Goal: Task Accomplishment & Management: Manage account settings

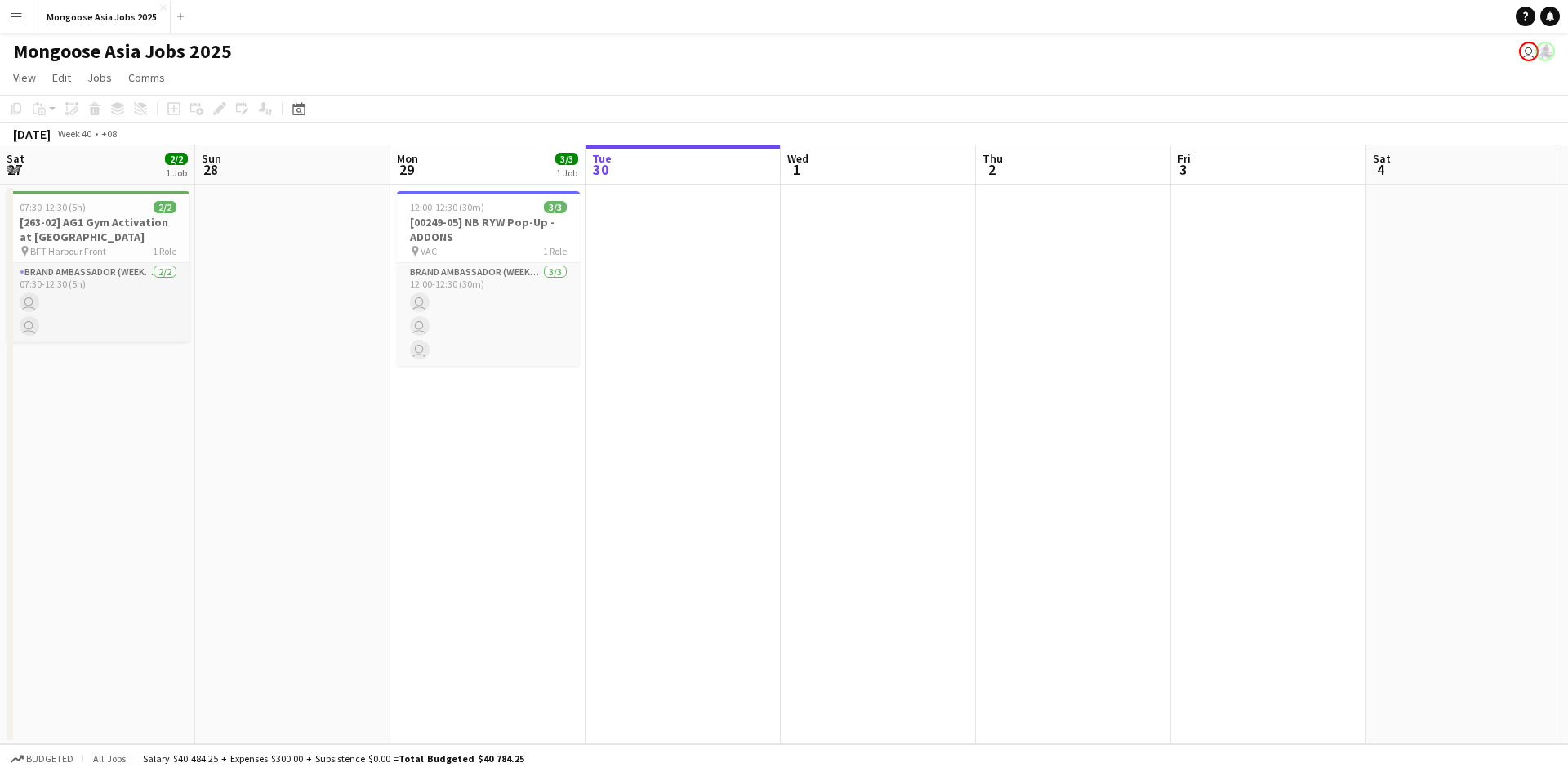
scroll to position [0, 391]
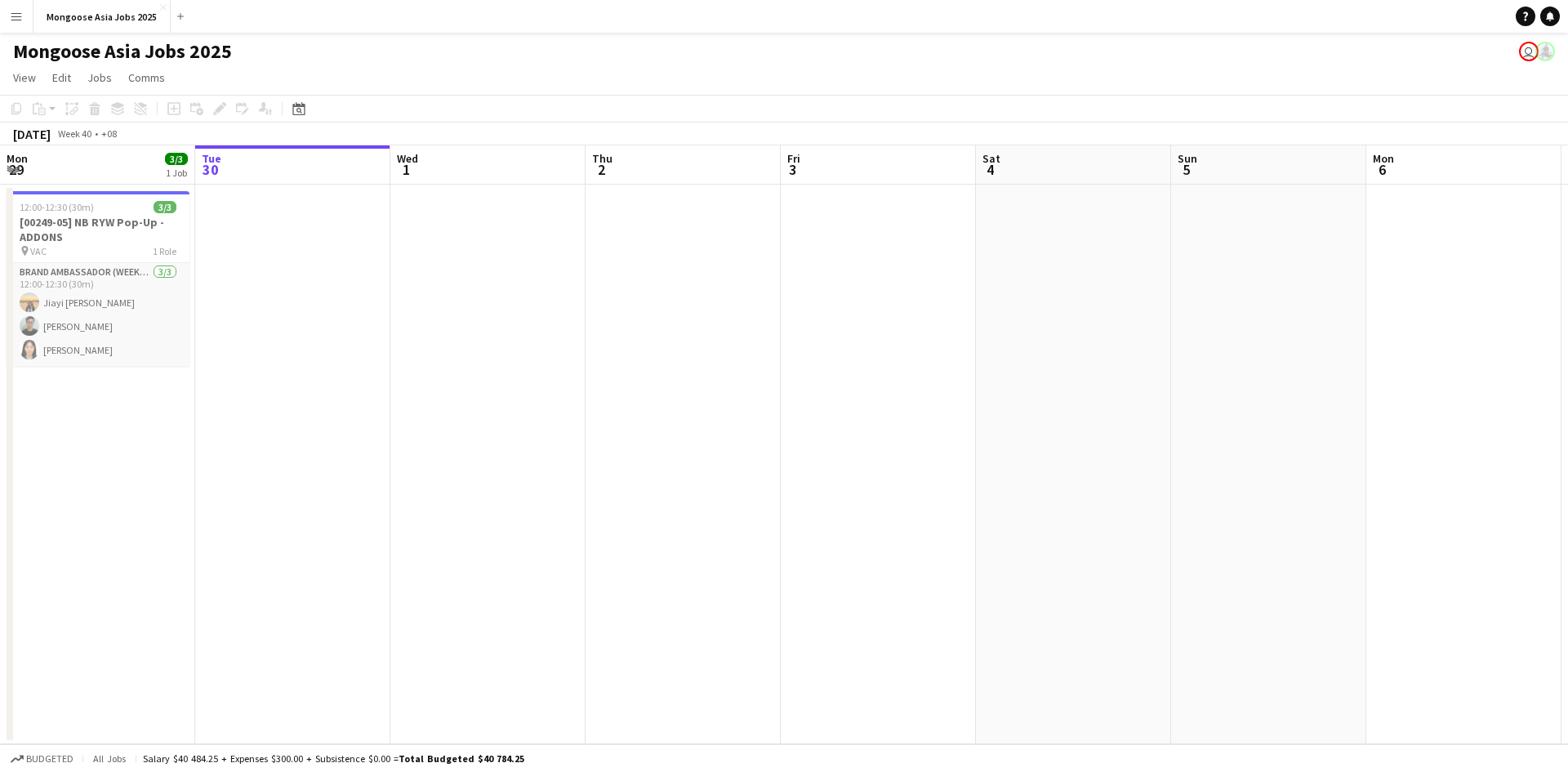
click at [308, 107] on div "Date picker [DATE] [DATE] [DATE] M [DATE] T [DATE] W [DATE] T [DATE] F [DATE] S…" at bounding box center [293, 108] width 36 height 20
click at [301, 106] on icon at bounding box center [298, 108] width 12 height 13
click at [436, 157] on span "Next month" at bounding box center [431, 164] width 33 height 33
click at [406, 264] on span "11" at bounding box center [409, 270] width 20 height 20
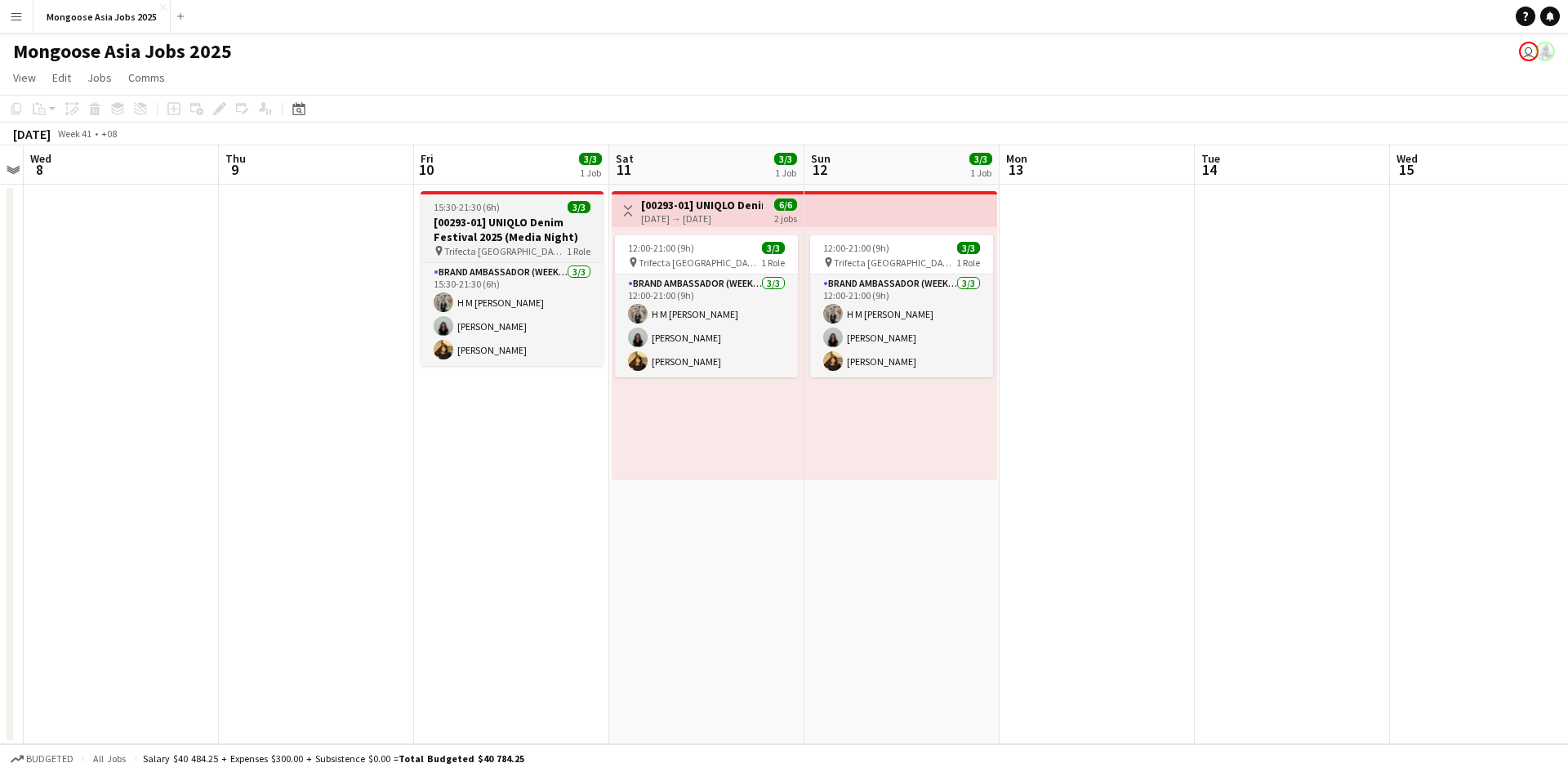
click at [535, 236] on h3 "[00293-01] UNIQLO Denim Festival 2025 (Media Night)" at bounding box center [512, 229] width 183 height 29
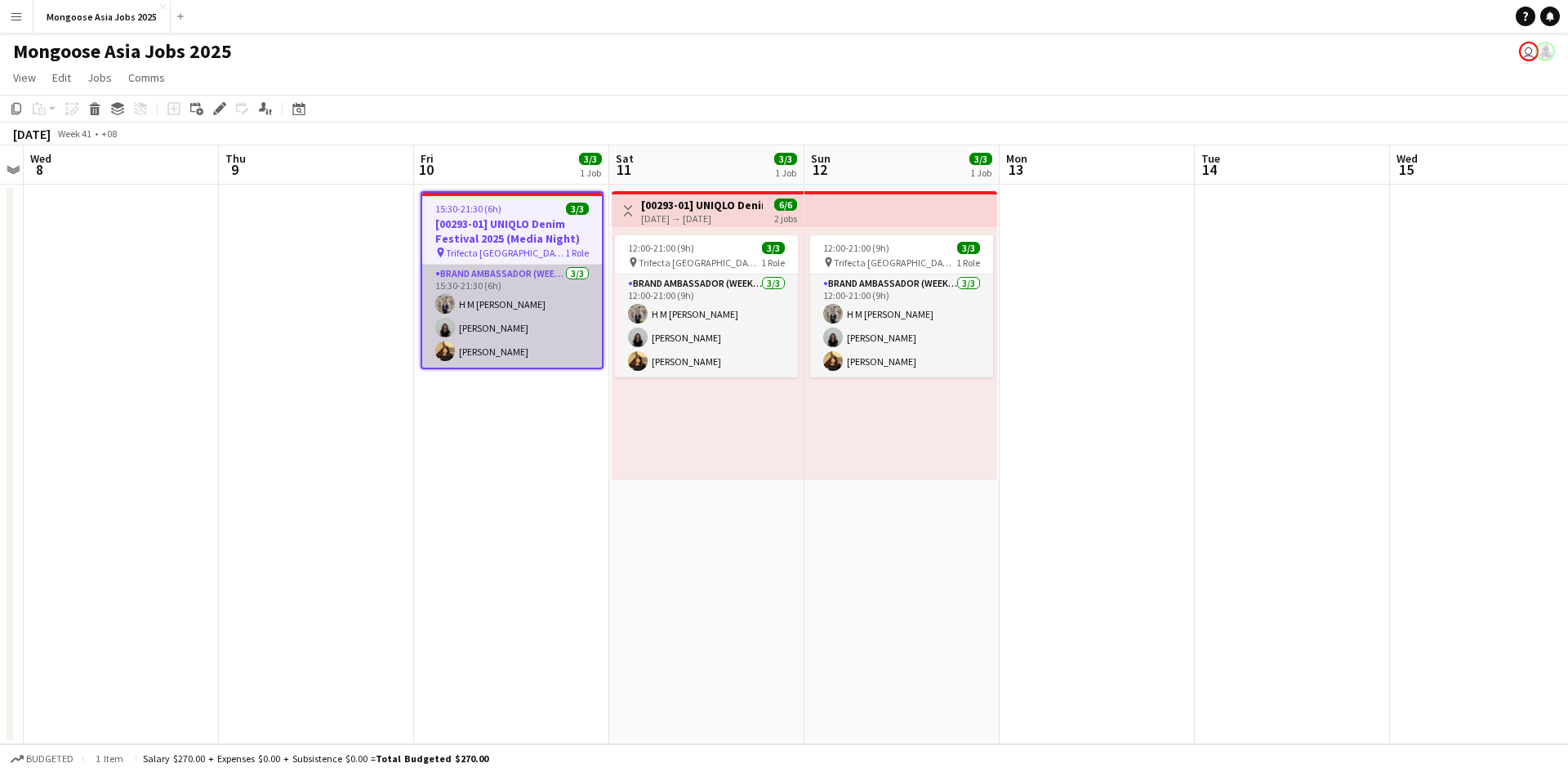
click at [549, 281] on app-card-role "Brand Ambassador (weekday) [DATE] 15:30-21:30 (6h) H M [PERSON_NAME] [PERSON_NA…" at bounding box center [512, 316] width 179 height 103
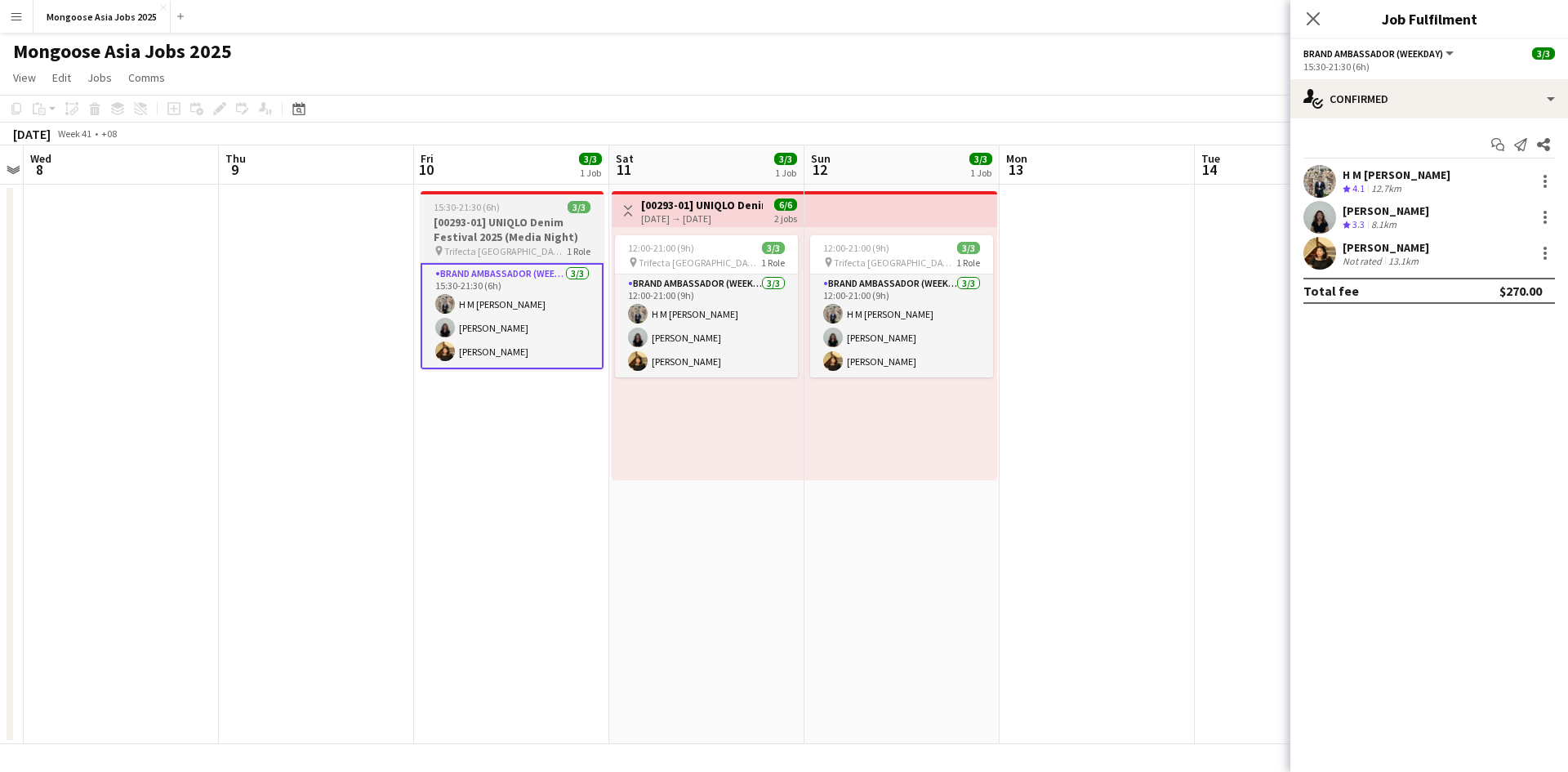
click at [554, 235] on h3 "[00293-01] UNIQLO Denim Festival 2025 (Media Night)" at bounding box center [512, 229] width 183 height 29
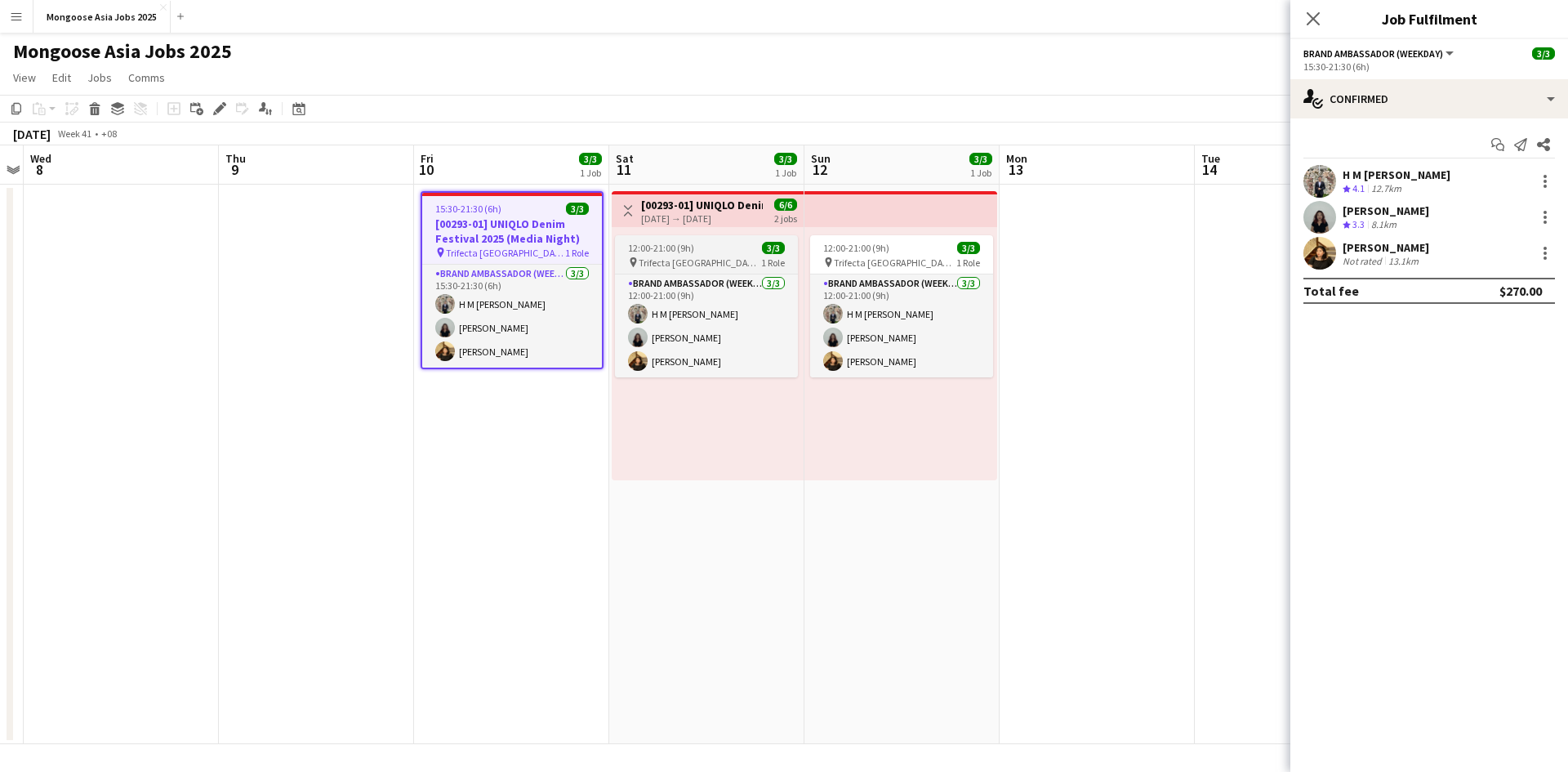
click at [717, 248] on div "12:00-21:00 (9h) 3/3" at bounding box center [706, 248] width 183 height 12
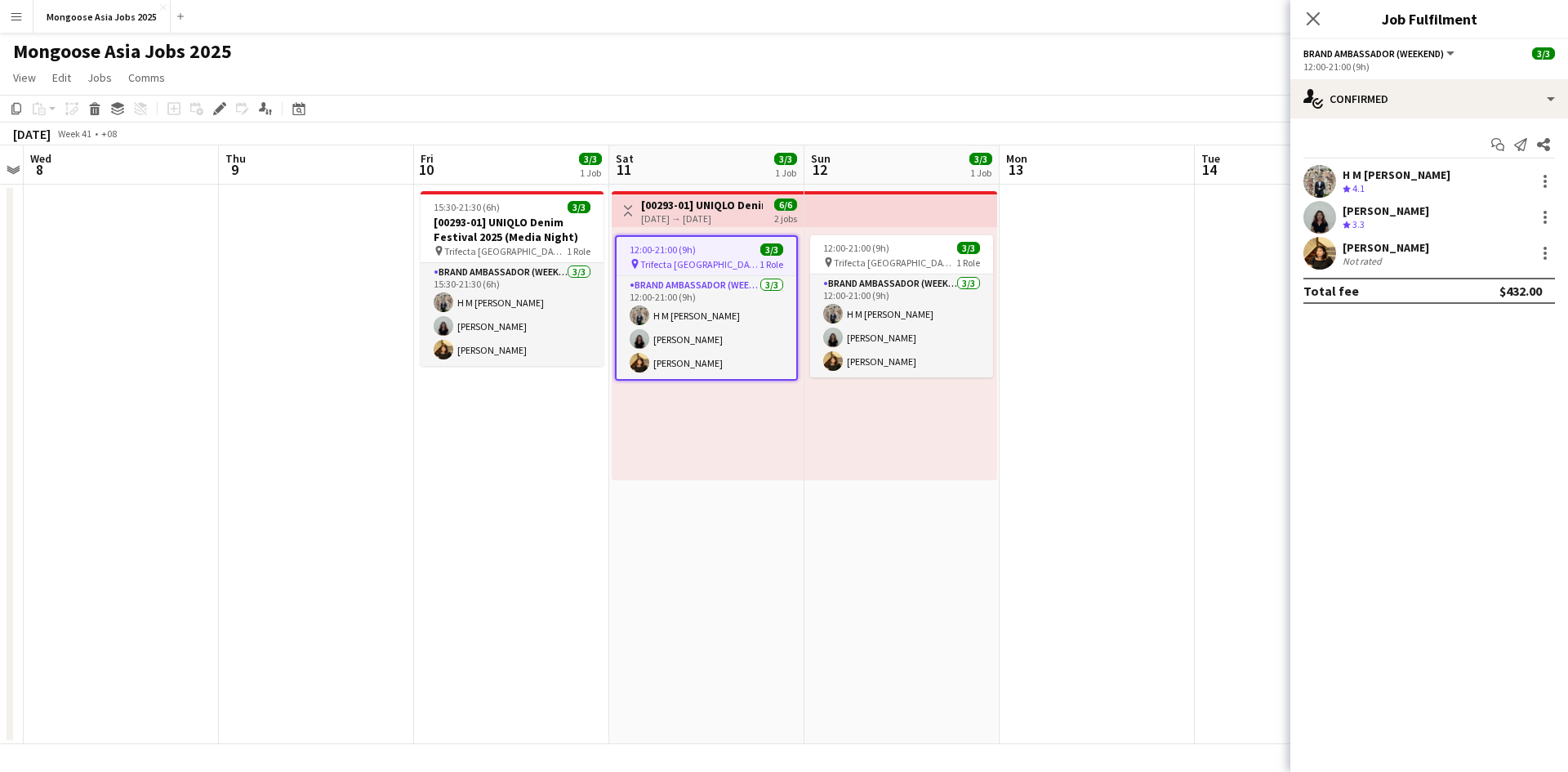
scroll to position [0, 560]
click at [885, 252] on span "12:00-21:00 (9h)" at bounding box center [859, 248] width 66 height 12
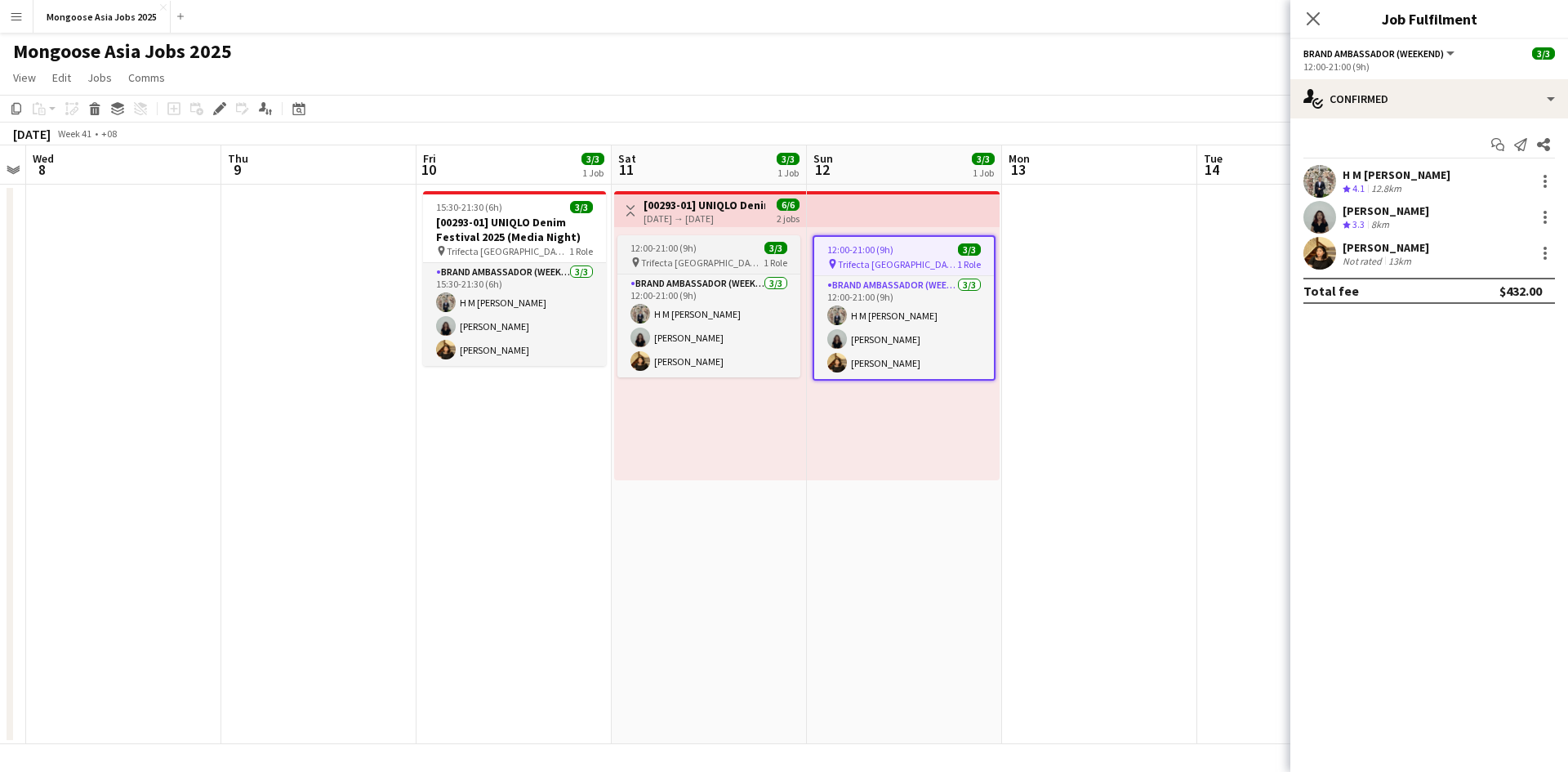
click at [745, 236] on app-job-card "12:00-21:00 (9h) 3/3 pin Trifecta Singapore 1 Role Brand Ambassador (weekend) […" at bounding box center [709, 307] width 183 height 142
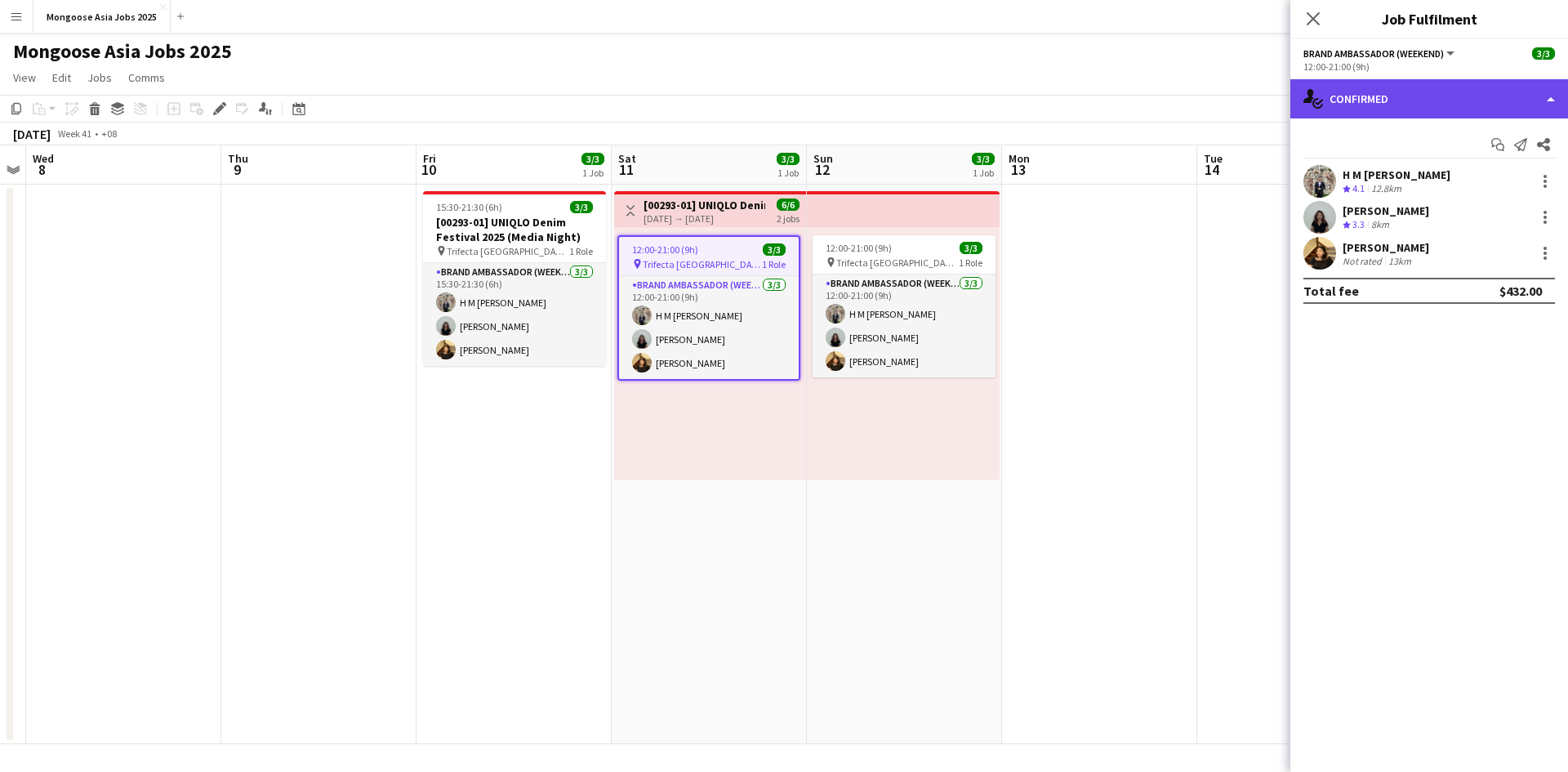
click at [1537, 96] on div "single-neutral-actions-check-2 Confirmed" at bounding box center [1429, 99] width 278 height 39
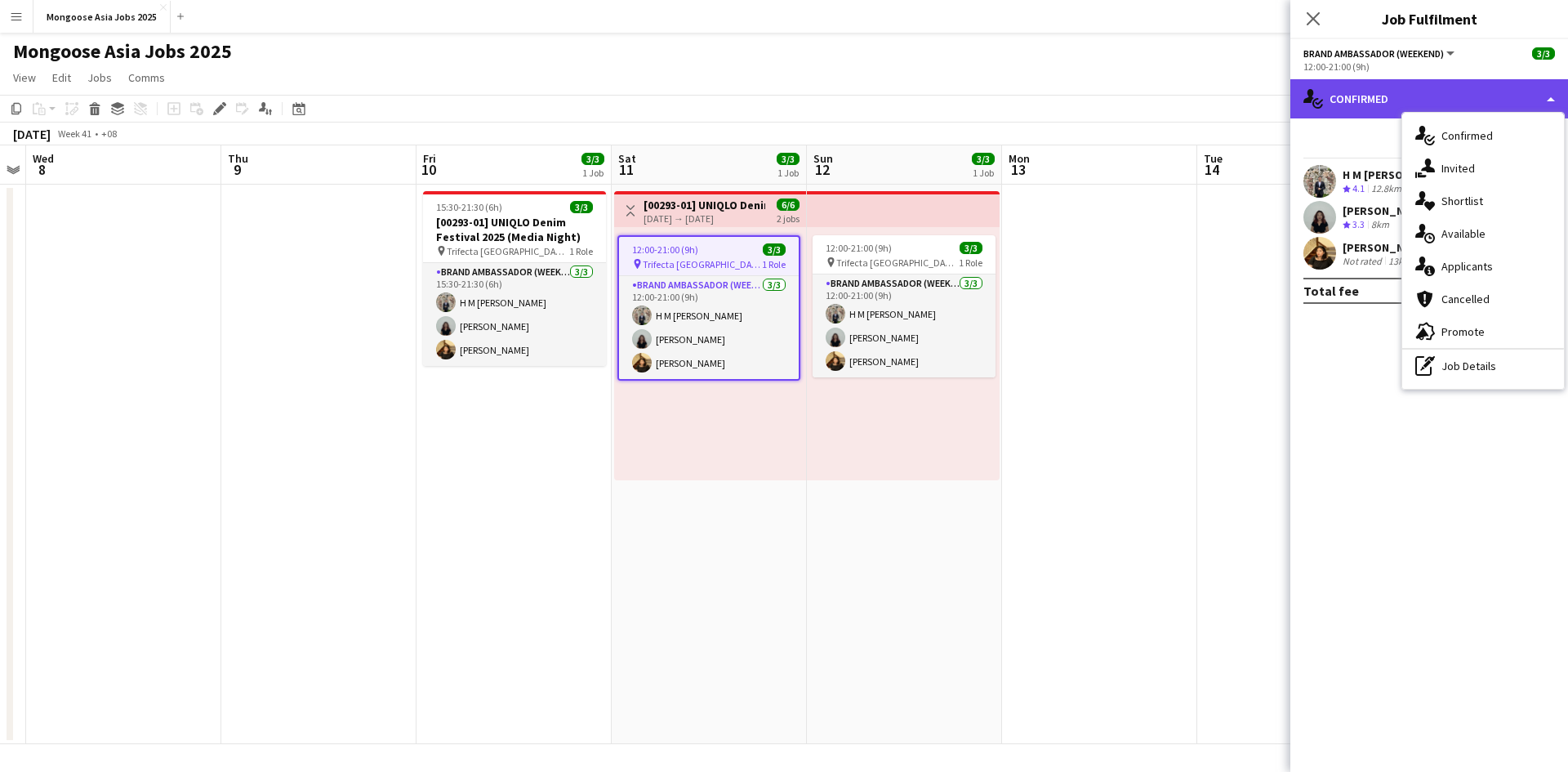
click at [1537, 96] on div "single-neutral-actions-check-2 Confirmed" at bounding box center [1429, 99] width 278 height 39
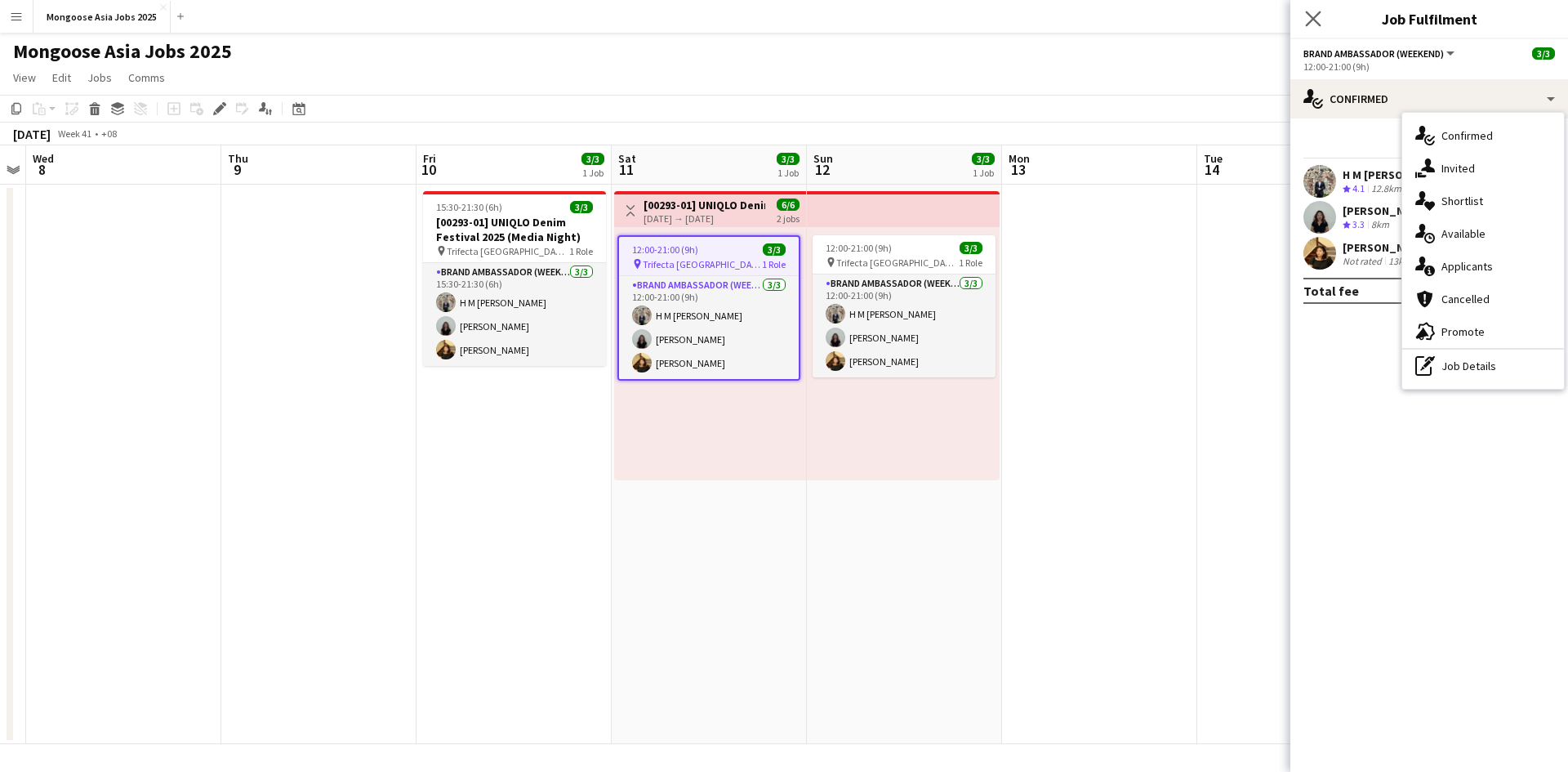
click at [1304, 23] on app-icon "Close pop-in" at bounding box center [1313, 19] width 23 height 23
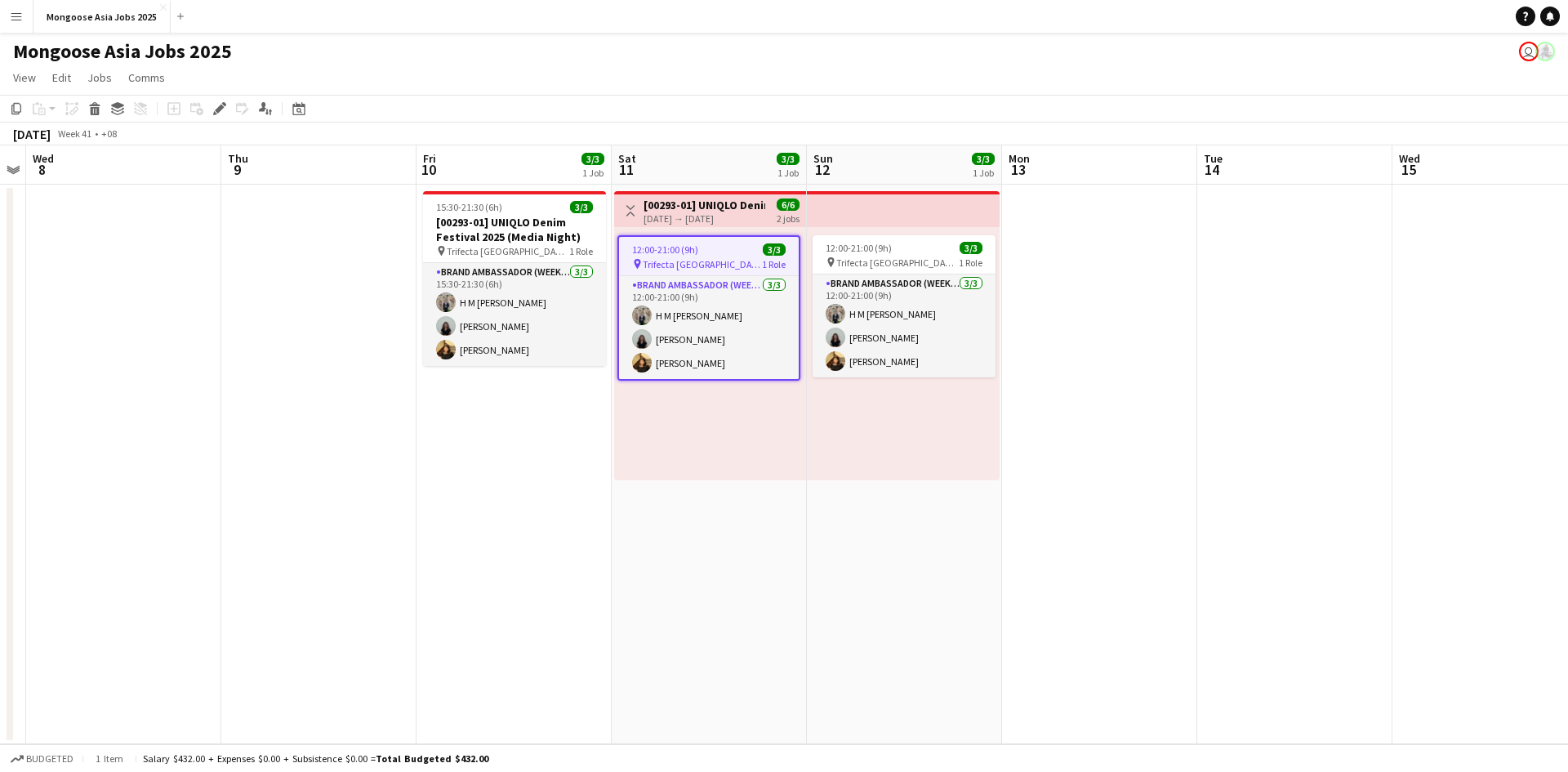
click at [1248, 225] on app-date-cell at bounding box center [1294, 465] width 195 height 560
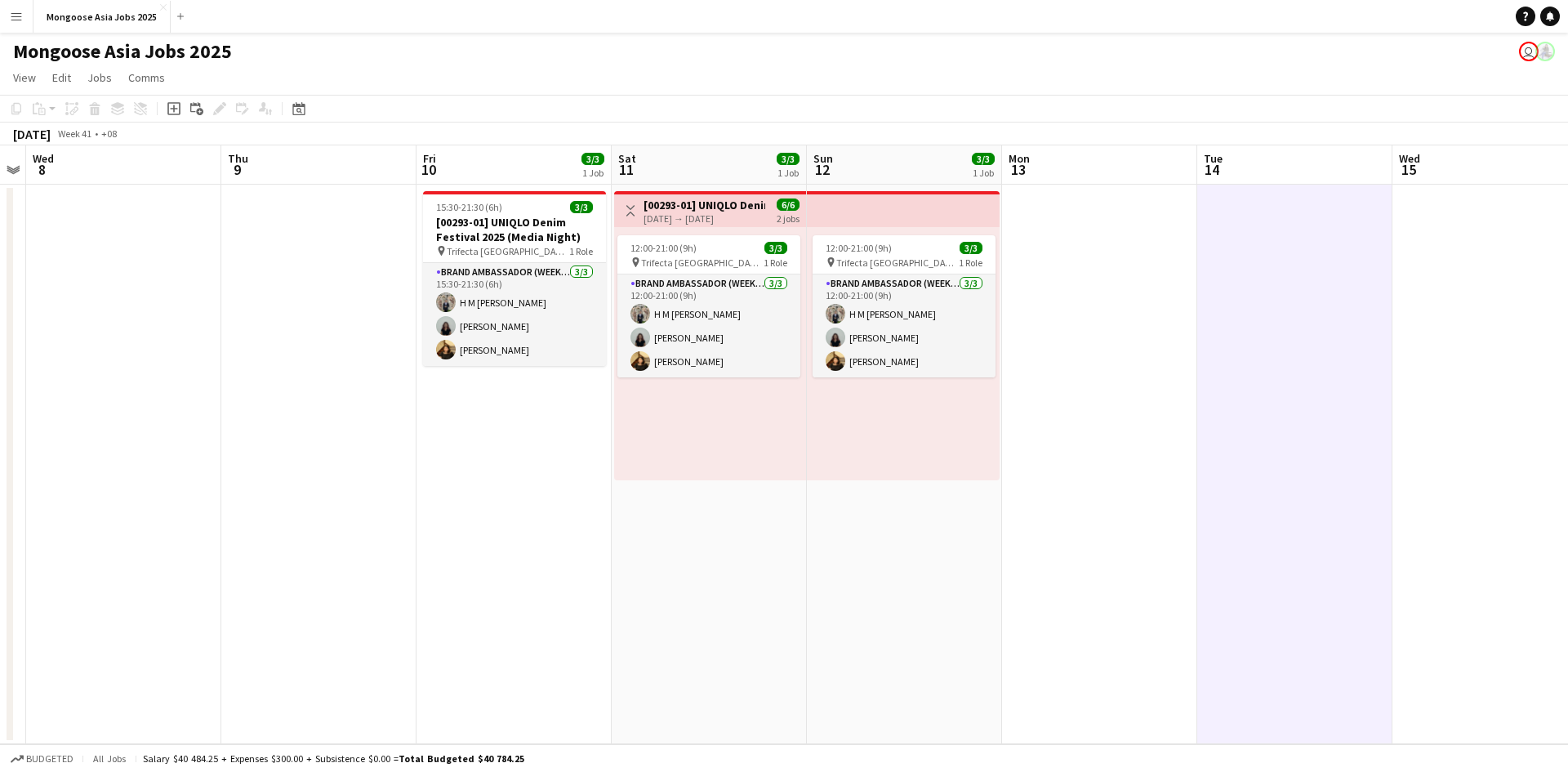
click at [1535, 50] on app-user-avatar at bounding box center [1545, 51] width 20 height 20
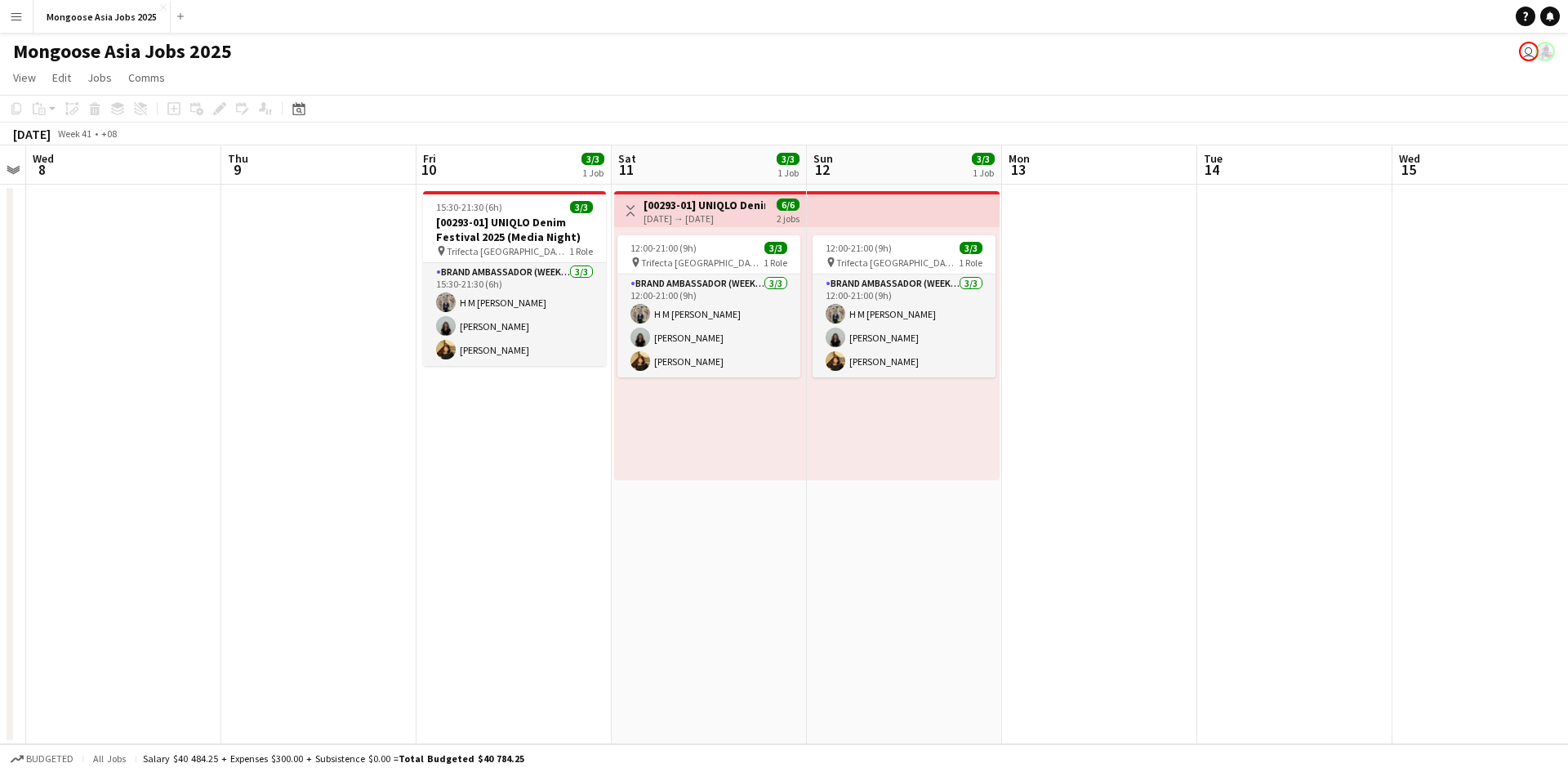
click at [1525, 51] on app-user-avatar "user" at bounding box center [1529, 51] width 20 height 20
